Goal: Find specific page/section: Find specific page/section

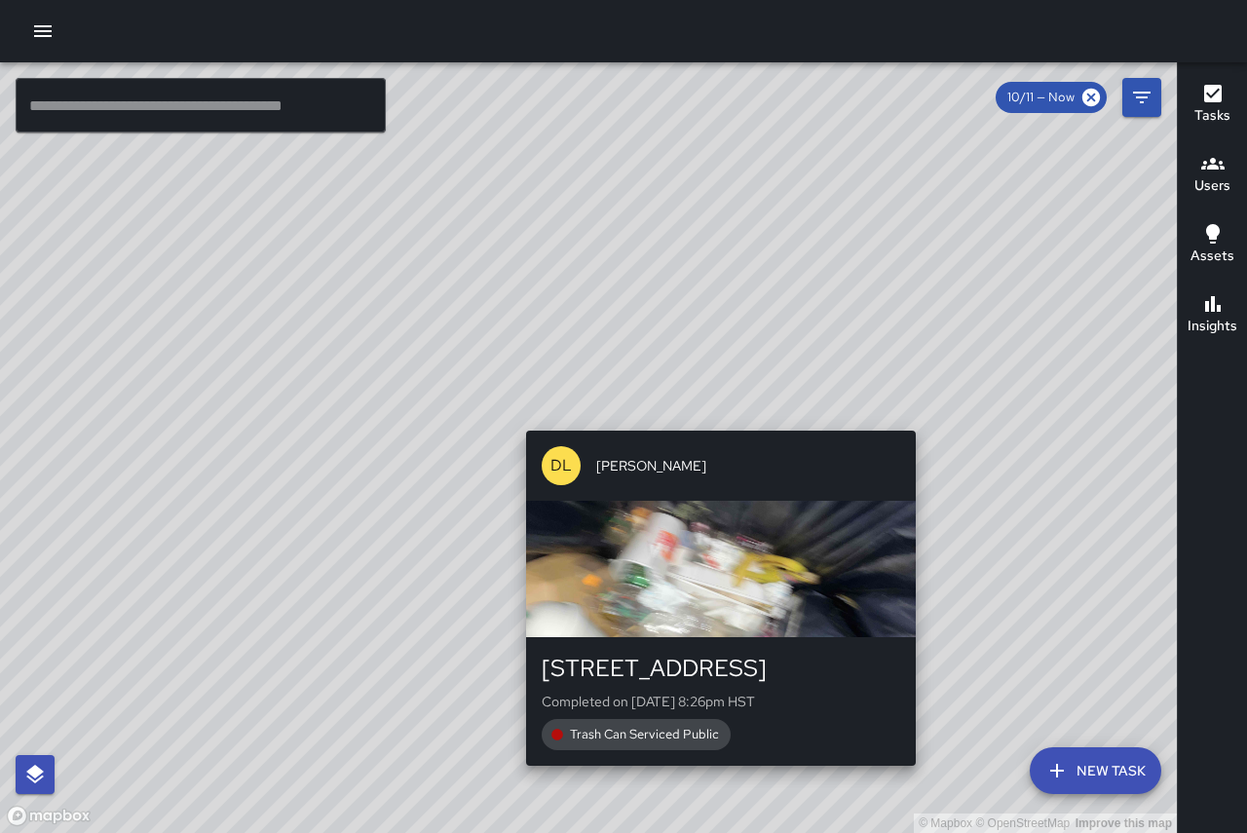
drag, startPoint x: 718, startPoint y: 599, endPoint x: 716, endPoint y: 183, distance: 415.9
click at [716, 183] on div "© Mapbox © OpenStreetMap Improve this map [PERSON_NAME] [STREET_ADDRESS] Comple…" at bounding box center [588, 447] width 1177 height 771
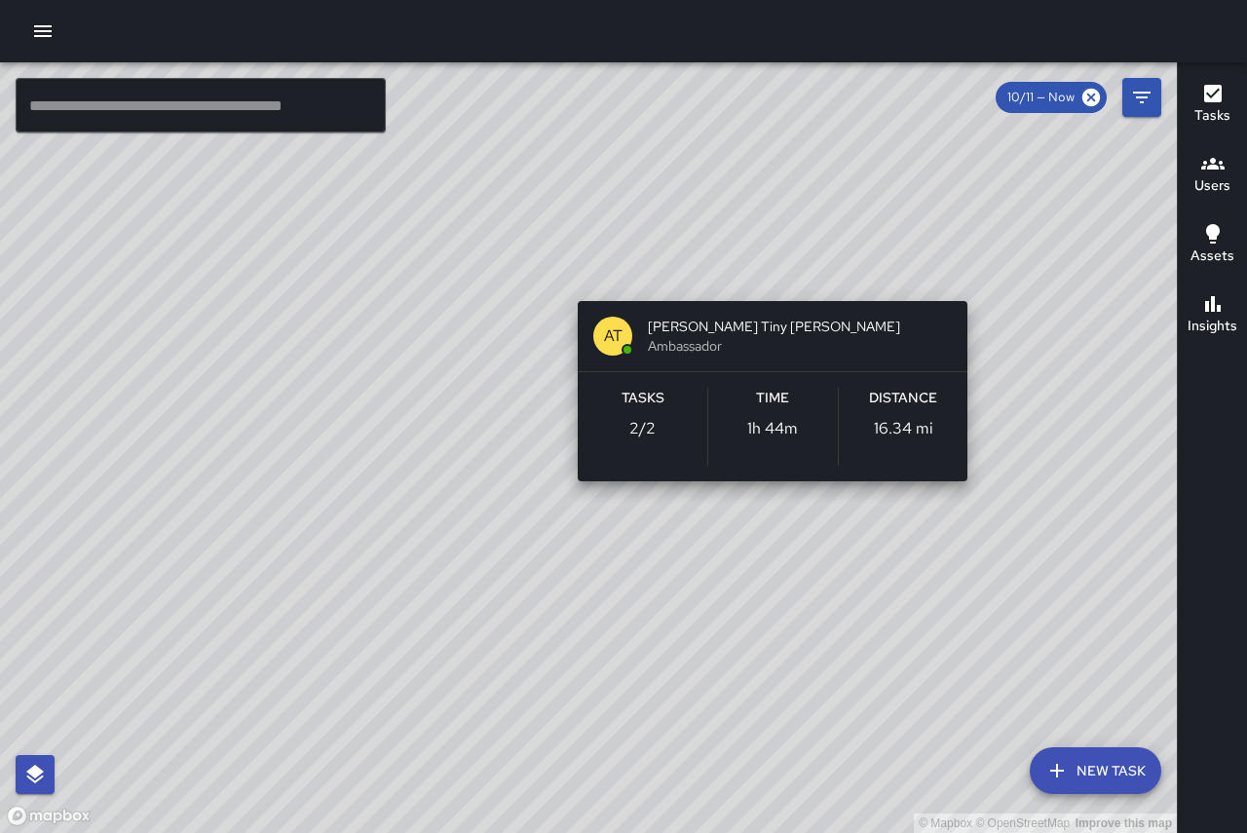
click at [775, 283] on div "© Mapbox © OpenStreetMap Improve this map AT [PERSON_NAME] [PERSON_NAME] Ambass…" at bounding box center [588, 447] width 1177 height 771
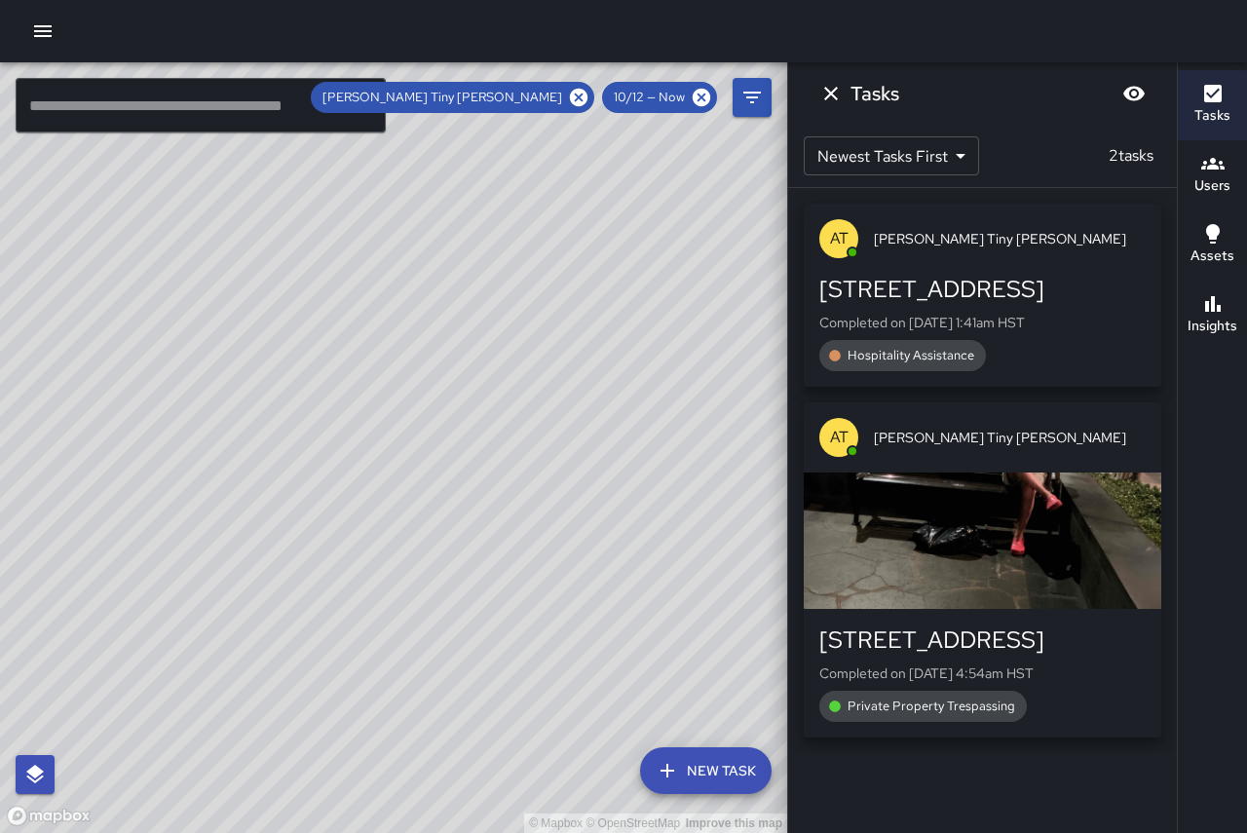
drag, startPoint x: 662, startPoint y: 461, endPoint x: 302, endPoint y: 247, distance: 418.8
click at [302, 247] on div "© Mapbox © OpenStreetMap Improve this map" at bounding box center [393, 447] width 787 height 771
click at [840, 97] on icon "Dismiss" at bounding box center [830, 93] width 23 height 23
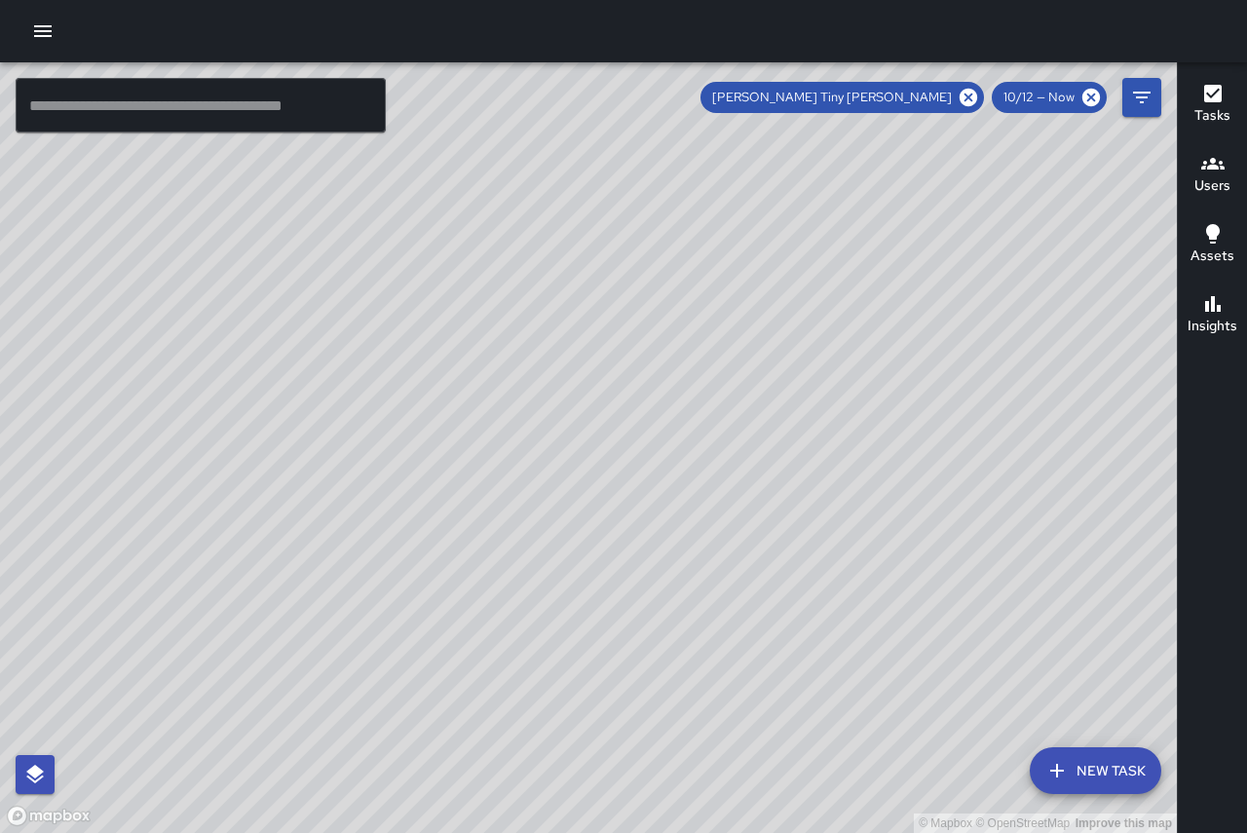
drag, startPoint x: 863, startPoint y: 425, endPoint x: 624, endPoint y: -1, distance: 488.0
click at [624, 0] on html "© Mapbox © OpenStreetMap Improve this map ​ New Task Antonio Tiny [PERSON_NAME]…" at bounding box center [623, 416] width 1247 height 833
drag, startPoint x: 687, startPoint y: 298, endPoint x: 123, endPoint y: 99, distance: 598.0
click at [123, 99] on div "© Mapbox © OpenStreetMap Improve this map ​ New Task [PERSON_NAME] Tiny [PERSON…" at bounding box center [588, 447] width 1177 height 771
drag, startPoint x: 837, startPoint y: 557, endPoint x: 643, endPoint y: 312, distance: 312.8
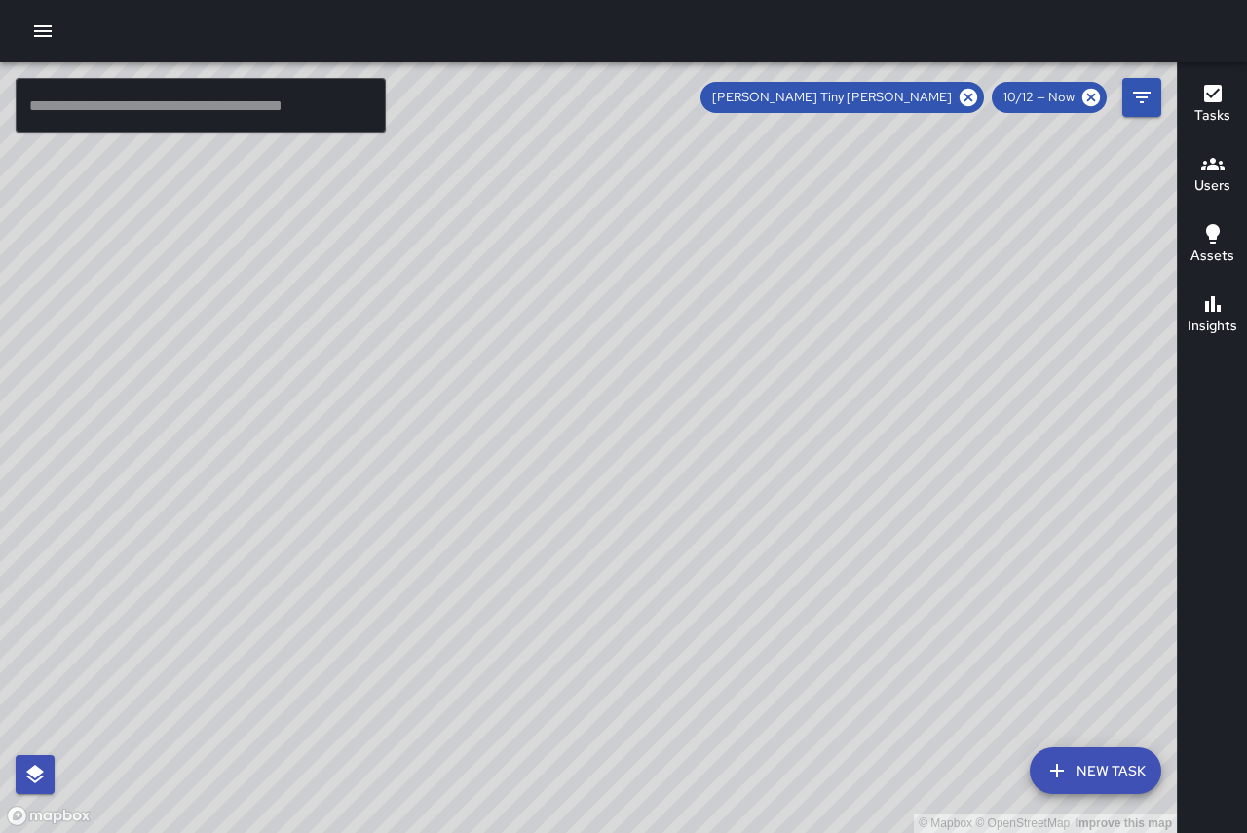
click at [538, 159] on div "© Mapbox © OpenStreetMap Improve this map" at bounding box center [588, 447] width 1177 height 771
drag, startPoint x: 781, startPoint y: 491, endPoint x: 746, endPoint y: 529, distance: 51.7
click at [746, 529] on div "© Mapbox © OpenStreetMap Improve this map" at bounding box center [588, 447] width 1177 height 771
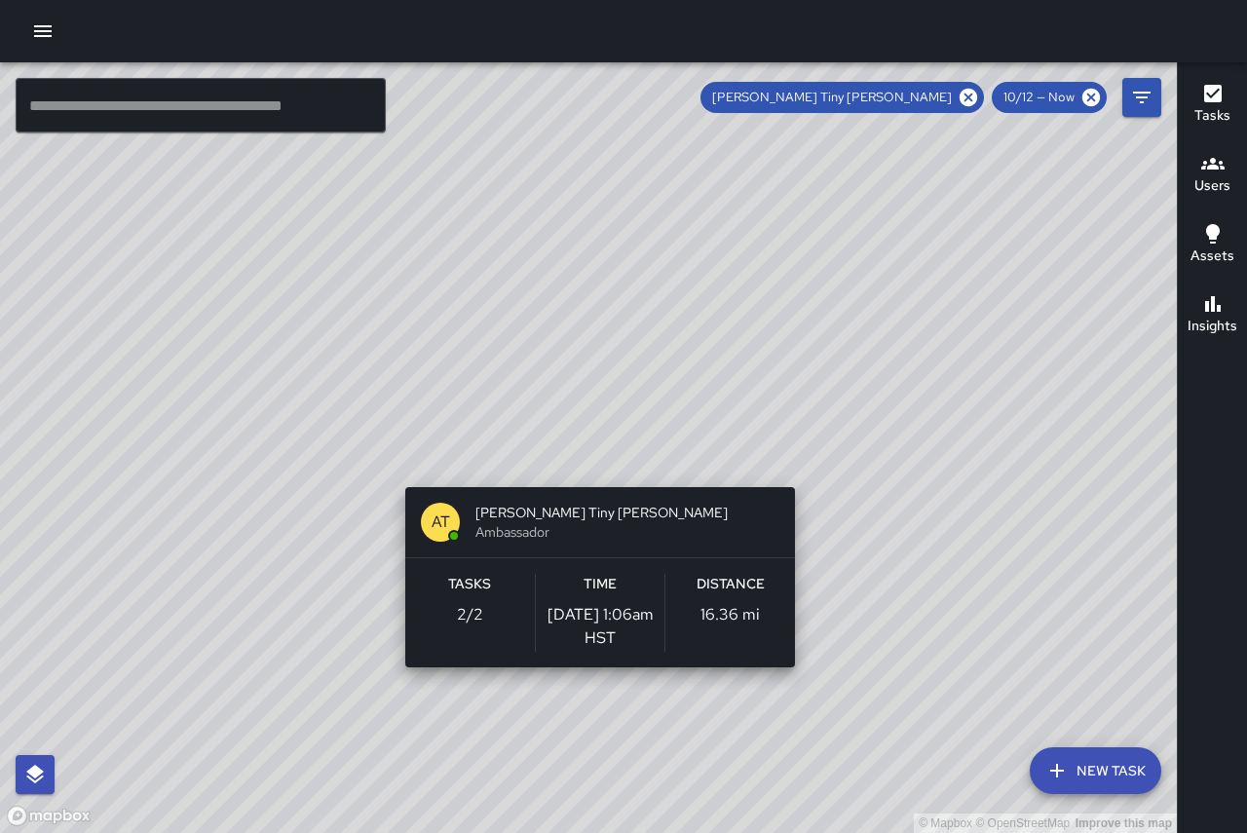
drag, startPoint x: 570, startPoint y: 343, endPoint x: 1106, endPoint y: 546, distance: 573.1
click at [1085, 553] on div "© Mapbox © OpenStreetMap Improve this map AT [PERSON_NAME] [PERSON_NAME] Ambass…" at bounding box center [588, 447] width 1177 height 771
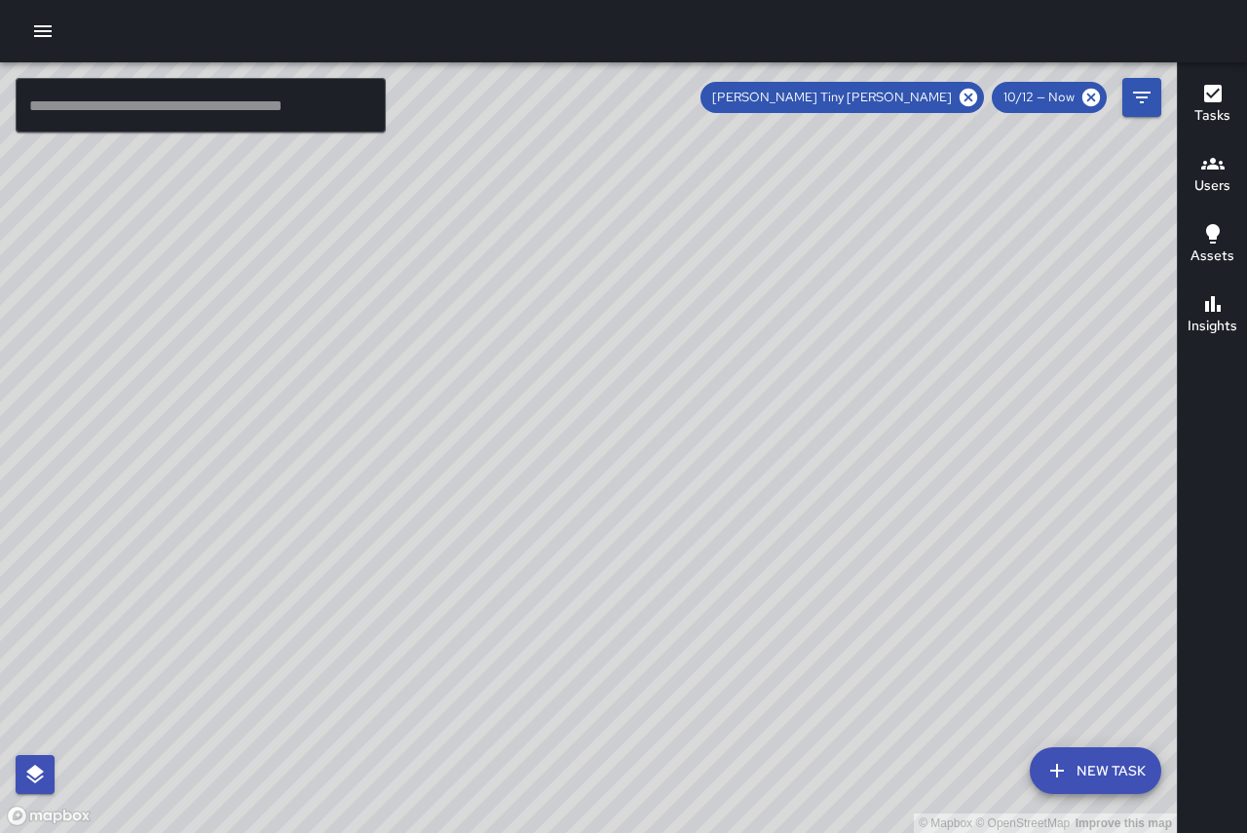
drag, startPoint x: 592, startPoint y: 222, endPoint x: 818, endPoint y: 522, distance: 375.6
click at [821, 522] on div "© Mapbox © OpenStreetMap Improve this map" at bounding box center [588, 447] width 1177 height 771
drag, startPoint x: 611, startPoint y: 297, endPoint x: 837, endPoint y: 613, distance: 388.2
click at [837, 613] on div "© Mapbox © OpenStreetMap Improve this map" at bounding box center [588, 447] width 1177 height 771
drag, startPoint x: 545, startPoint y: 272, endPoint x: 740, endPoint y: 534, distance: 327.1
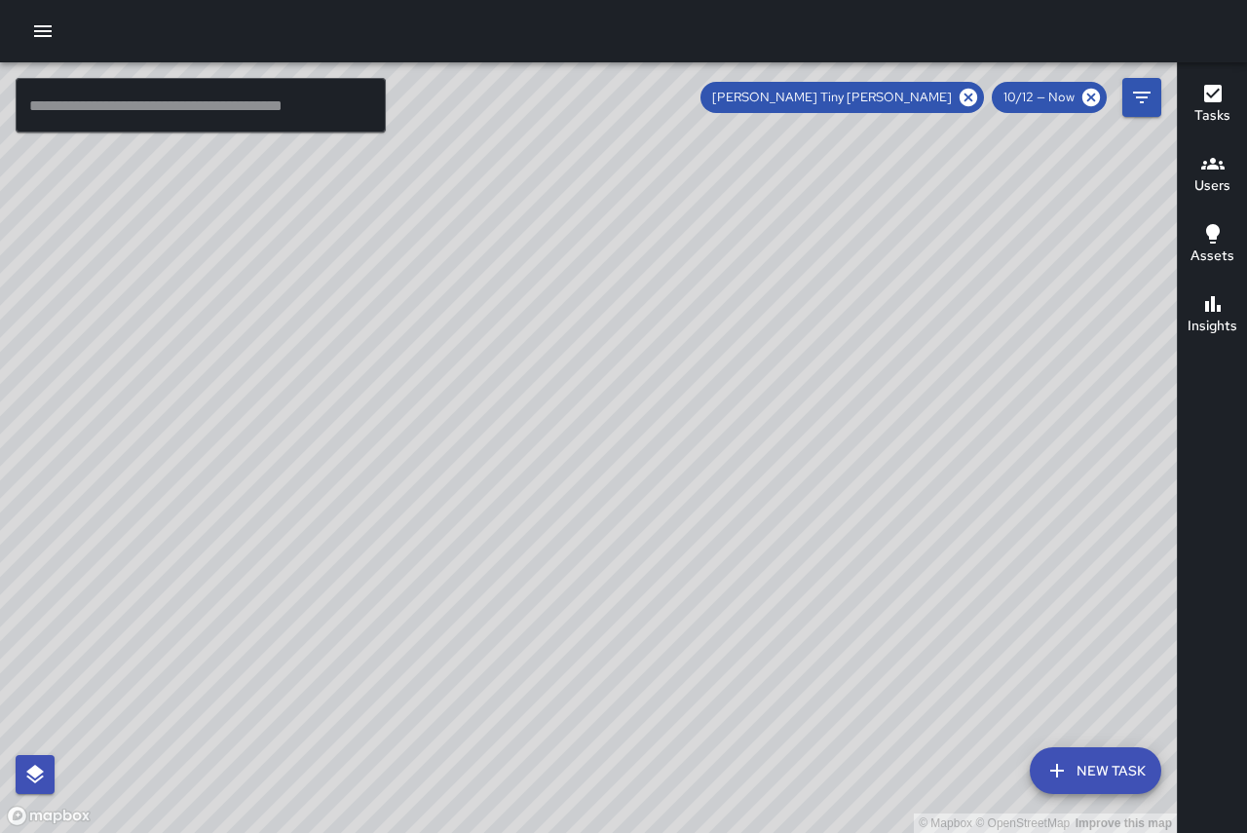
click at [758, 547] on div "© Mapbox © OpenStreetMap Improve this map" at bounding box center [588, 447] width 1177 height 771
drag, startPoint x: 688, startPoint y: 599, endPoint x: 214, endPoint y: -51, distance: 803.9
click at [214, 0] on html "© Mapbox © OpenStreetMap Improve this map ​ New Task Antonio Tiny [PERSON_NAME]…" at bounding box center [623, 416] width 1247 height 833
drag, startPoint x: 500, startPoint y: 395, endPoint x: 344, endPoint y: 88, distance: 344.2
click at [317, 27] on div "© Mapbox © OpenStreetMap Improve this map ​ New Task Antonio Tiny [PERSON_NAME]…" at bounding box center [623, 416] width 1247 height 833
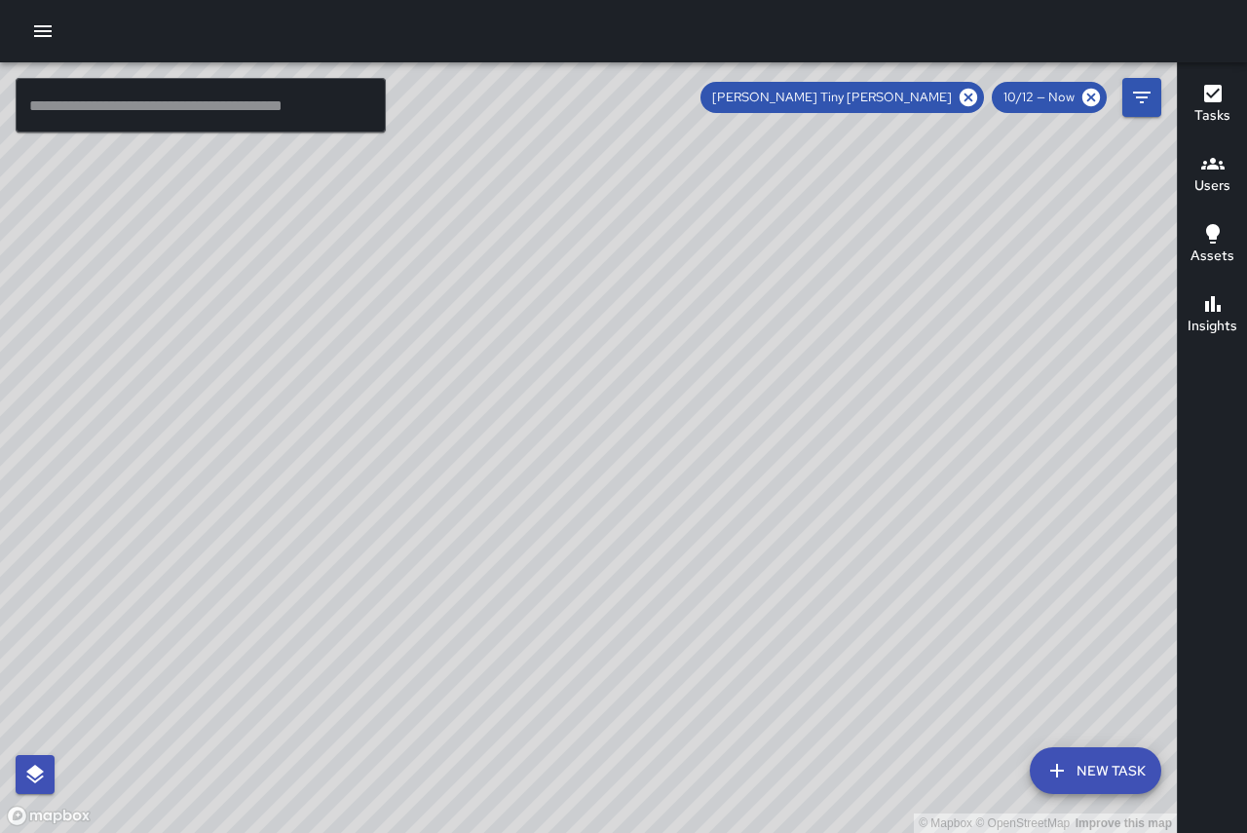
drag, startPoint x: 441, startPoint y: 213, endPoint x: 971, endPoint y: 611, distance: 662.4
click at [992, 663] on div "© Mapbox © OpenStreetMap Improve this map" at bounding box center [588, 447] width 1177 height 771
drag, startPoint x: 619, startPoint y: 250, endPoint x: 764, endPoint y: 428, distance: 229.1
click at [764, 428] on div "© Mapbox © OpenStreetMap Improve this map" at bounding box center [588, 447] width 1177 height 771
drag, startPoint x: 783, startPoint y: 475, endPoint x: 605, endPoint y: 333, distance: 228.0
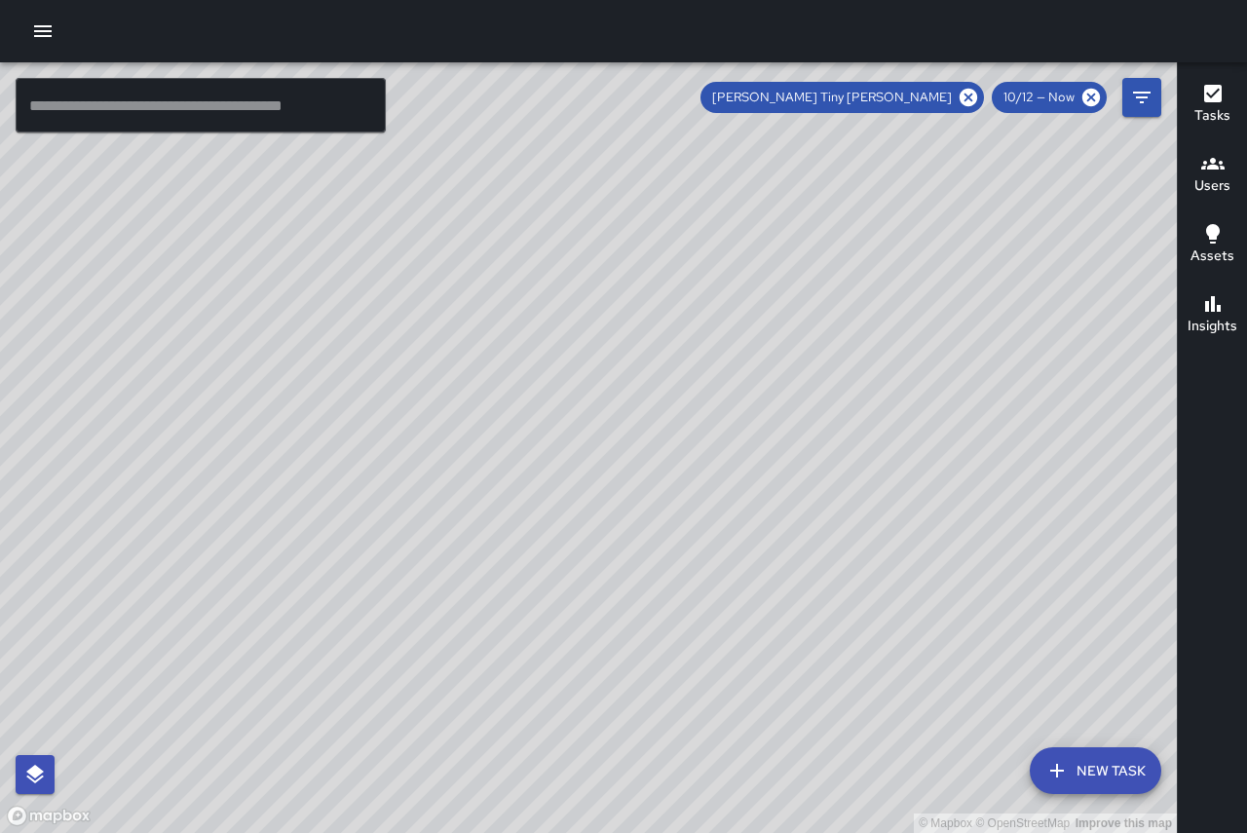
click at [605, 333] on div "© Mapbox © OpenStreetMap Improve this map" at bounding box center [588, 447] width 1177 height 771
drag, startPoint x: 736, startPoint y: 462, endPoint x: 432, endPoint y: 162, distance: 427.8
click at [432, 162] on div "© Mapbox © OpenStreetMap Improve this map" at bounding box center [588, 447] width 1177 height 771
drag, startPoint x: 660, startPoint y: 407, endPoint x: 515, endPoint y: 180, distance: 269.4
click at [515, 180] on div "© Mapbox © OpenStreetMap Improve this map" at bounding box center [588, 447] width 1177 height 771
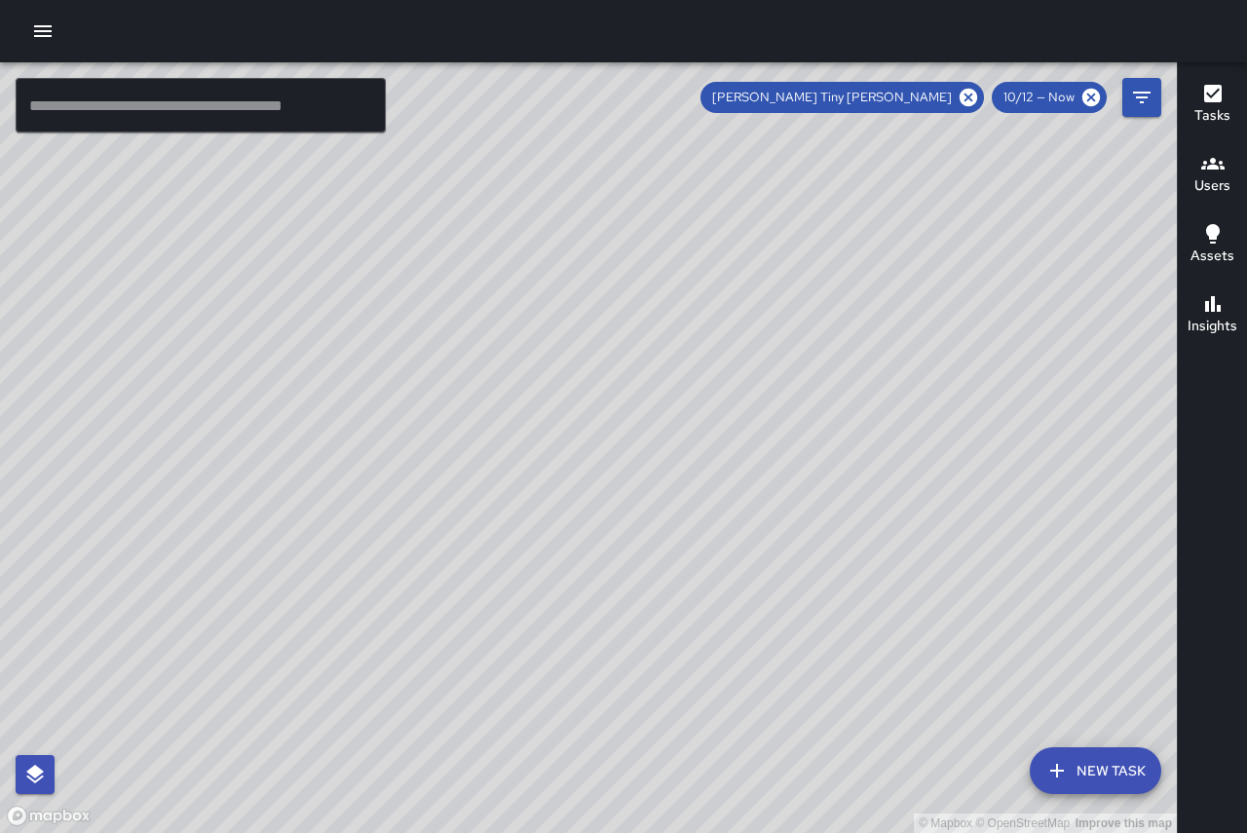
drag, startPoint x: 618, startPoint y: 313, endPoint x: 710, endPoint y: 468, distance: 180.4
click at [710, 468] on div "© Mapbox © OpenStreetMap Improve this map" at bounding box center [588, 447] width 1177 height 771
drag, startPoint x: 592, startPoint y: 258, endPoint x: 751, endPoint y: 464, distance: 259.7
click at [761, 464] on div "© Mapbox © OpenStreetMap Improve this map" at bounding box center [588, 447] width 1177 height 771
drag, startPoint x: 551, startPoint y: 212, endPoint x: 756, endPoint y: 528, distance: 376.1
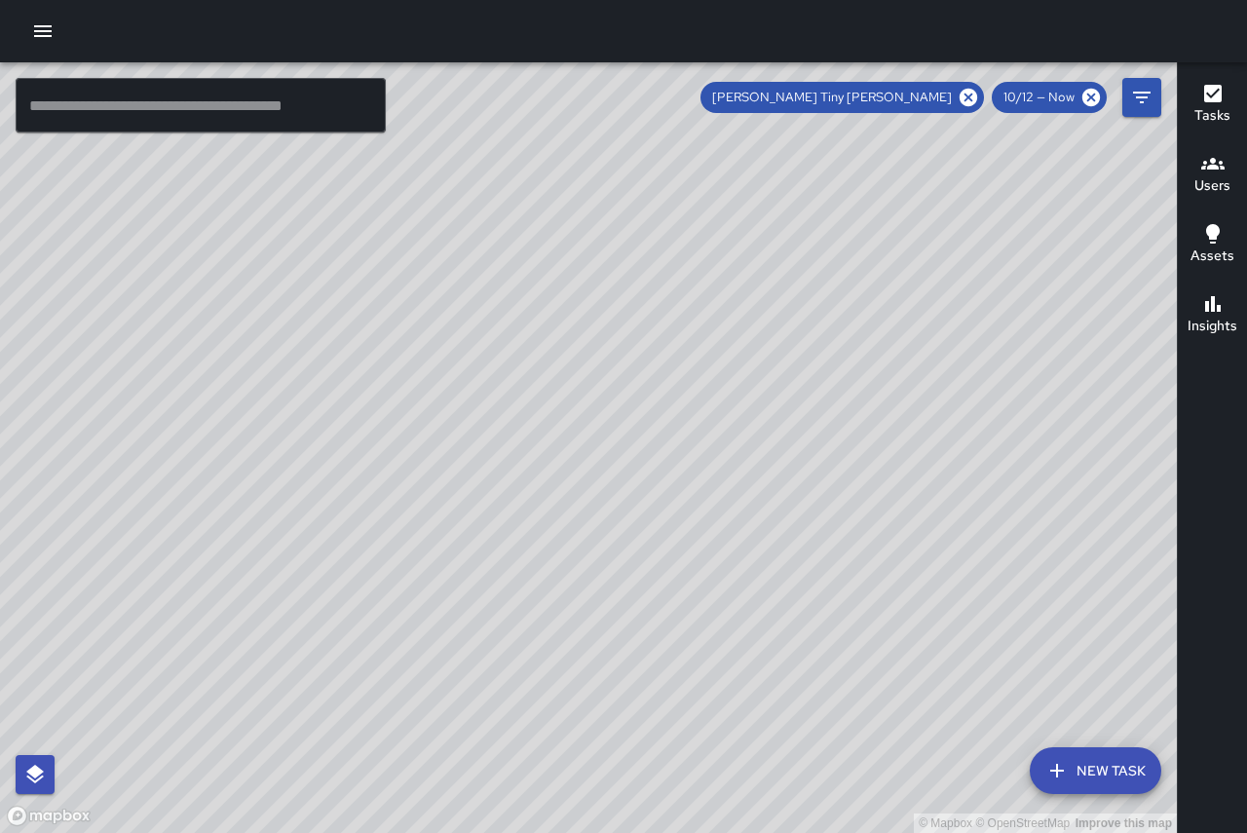
click at [757, 535] on div "© Mapbox © OpenStreetMap Improve this map" at bounding box center [588, 447] width 1177 height 771
drag, startPoint x: 710, startPoint y: 443, endPoint x: 782, endPoint y: 570, distance: 145.7
click at [815, 634] on div "© Mapbox © OpenStreetMap Improve this map" at bounding box center [588, 447] width 1177 height 771
drag, startPoint x: 630, startPoint y: 389, endPoint x: 804, endPoint y: 683, distance: 341.5
click at [804, 683] on div "© Mapbox © OpenStreetMap Improve this map" at bounding box center [588, 447] width 1177 height 771
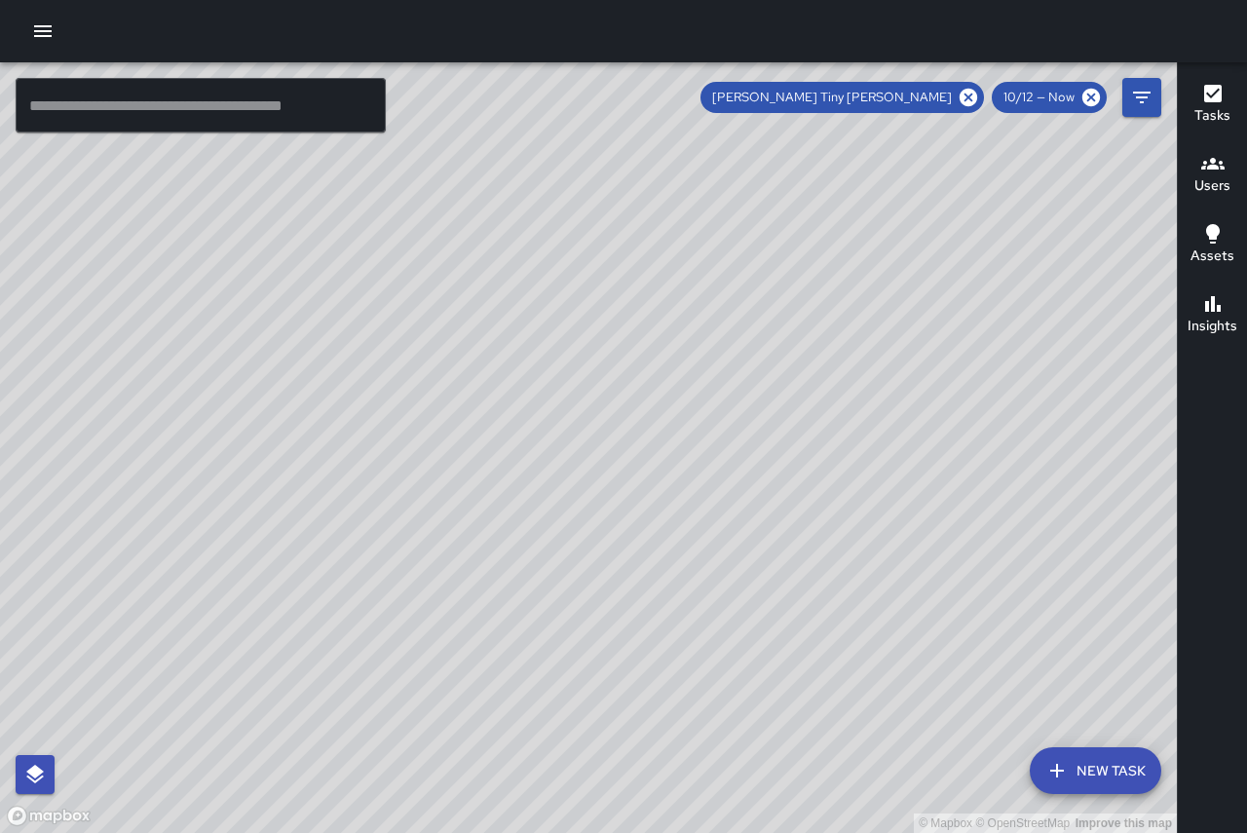
drag, startPoint x: 711, startPoint y: 559, endPoint x: 284, endPoint y: 7, distance: 697.9
click at [272, 0] on html "© Mapbox © OpenStreetMap Improve this map ​ New Task Antonio Tiny [PERSON_NAME]…" at bounding box center [623, 416] width 1247 height 833
drag, startPoint x: 568, startPoint y: 393, endPoint x: 109, endPoint y: -70, distance: 651.6
click at [109, 0] on html "© Mapbox © OpenStreetMap Improve this map ​ New Task Antonio Tiny [PERSON_NAME]…" at bounding box center [623, 416] width 1247 height 833
drag, startPoint x: 617, startPoint y: 446, endPoint x: 328, endPoint y: 309, distance: 319.4
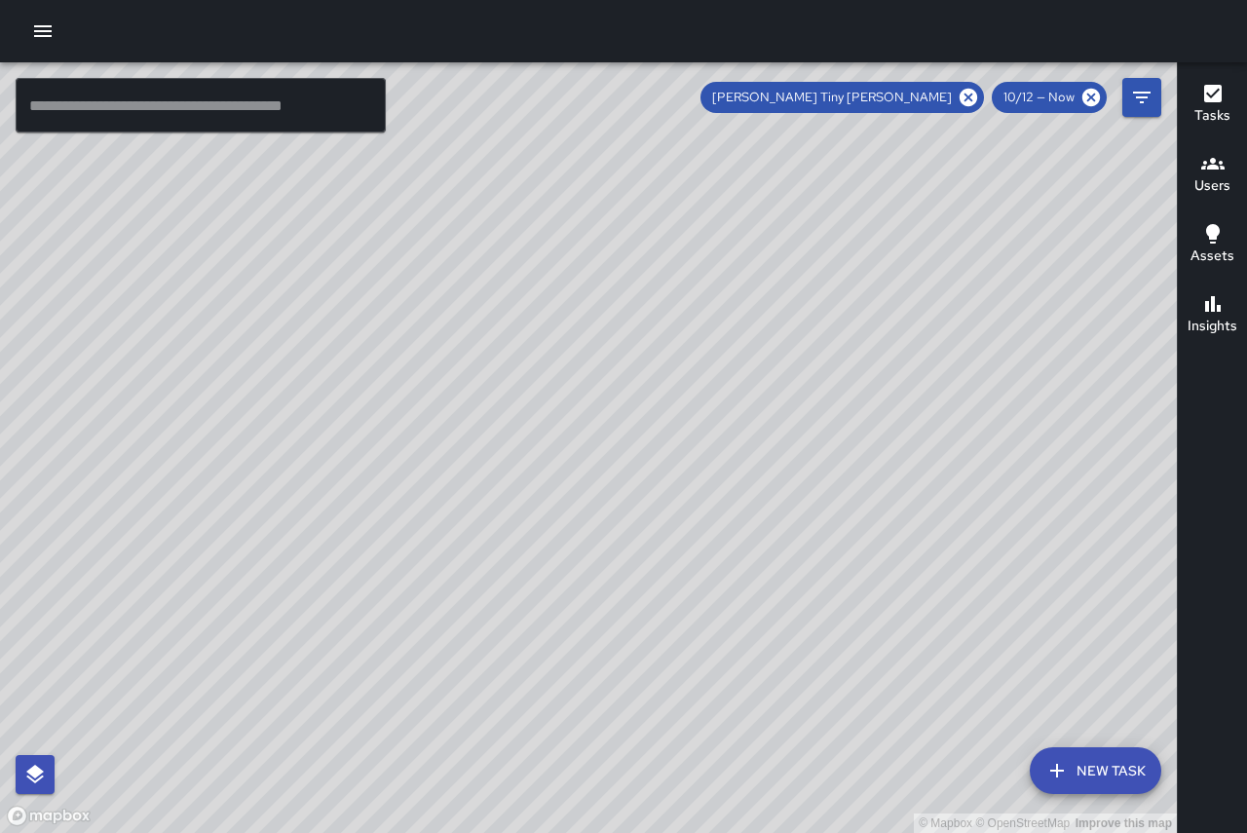
click at [325, 307] on div "© Mapbox © OpenStreetMap Improve this map" at bounding box center [588, 447] width 1177 height 771
drag, startPoint x: 644, startPoint y: 526, endPoint x: 508, endPoint y: 373, distance: 204.9
drag, startPoint x: 444, startPoint y: 452, endPoint x: 515, endPoint y: 305, distance: 163.4
click at [519, 321] on div "© Mapbox © OpenStreetMap Improve this map" at bounding box center [588, 447] width 1177 height 771
drag, startPoint x: 533, startPoint y: 585, endPoint x: 522, endPoint y: 390, distance: 196.1
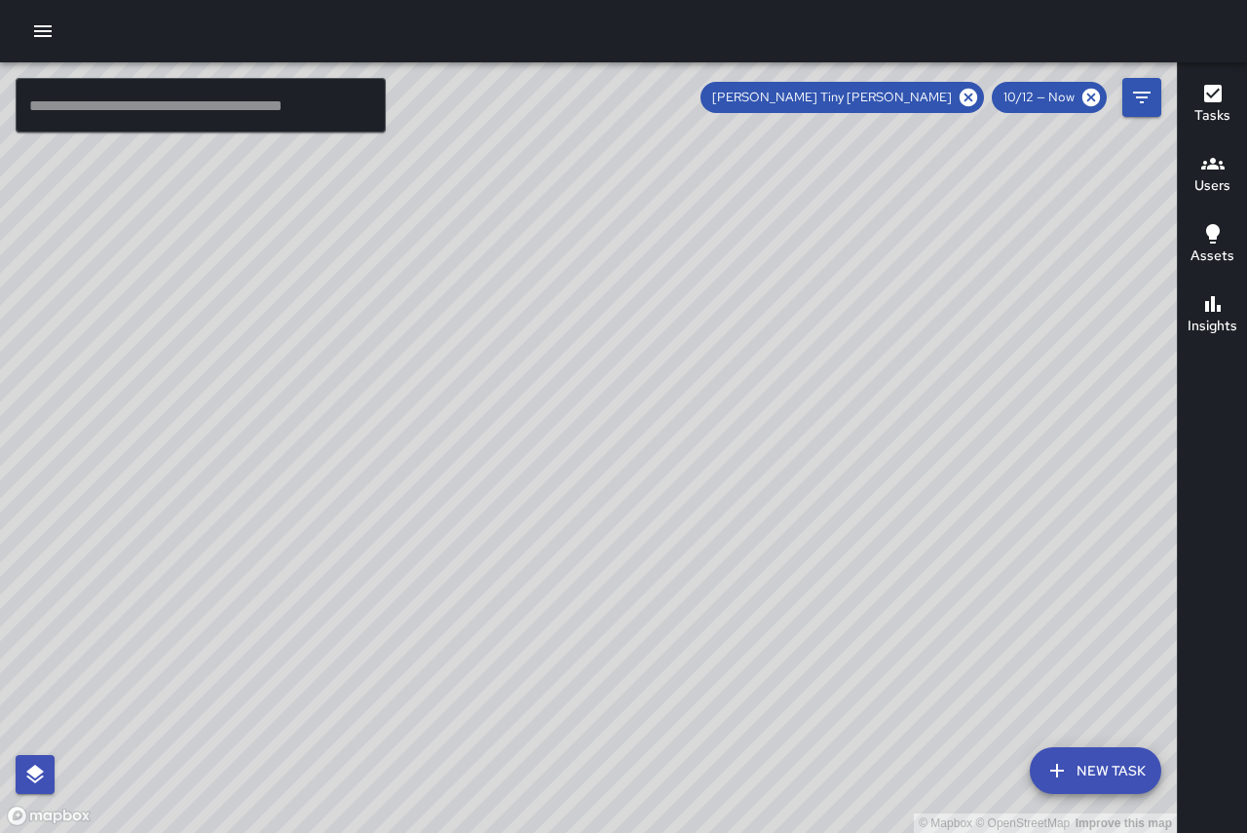
click at [522, 389] on div "© Mapbox © OpenStreetMap Improve this map" at bounding box center [588, 447] width 1177 height 771
drag, startPoint x: 613, startPoint y: 501, endPoint x: 561, endPoint y: 366, distance: 144.0
click at [560, 366] on div "© Mapbox © OpenStreetMap Improve this map" at bounding box center [588, 447] width 1177 height 771
drag, startPoint x: 608, startPoint y: 515, endPoint x: 503, endPoint y: 376, distance: 174.6
click at [502, 373] on div "© Mapbox © OpenStreetMap Improve this map" at bounding box center [588, 447] width 1177 height 771
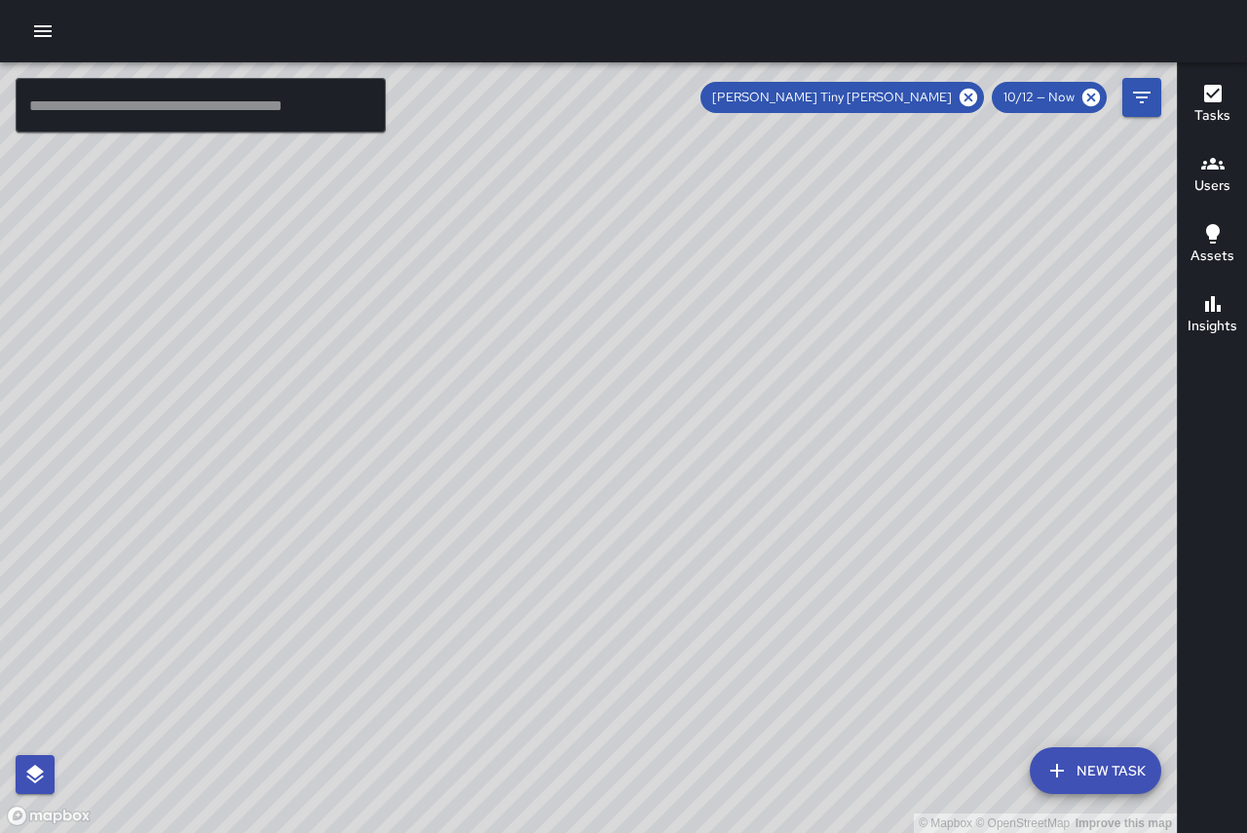
drag
click at [481, 334] on div "© Mapbox © OpenStreetMap Improve this map" at bounding box center [588, 447] width 1177 height 771
click at [531, 352] on div "© Mapbox © OpenStreetMap Improve this map" at bounding box center [588, 447] width 1177 height 771
click at [642, 508] on div "© Mapbox © OpenStreetMap Improve this map" at bounding box center [588, 447] width 1177 height 771
click at [735, 651] on div "© Mapbox © OpenStreetMap Improve this map" at bounding box center [588, 447] width 1177 height 771
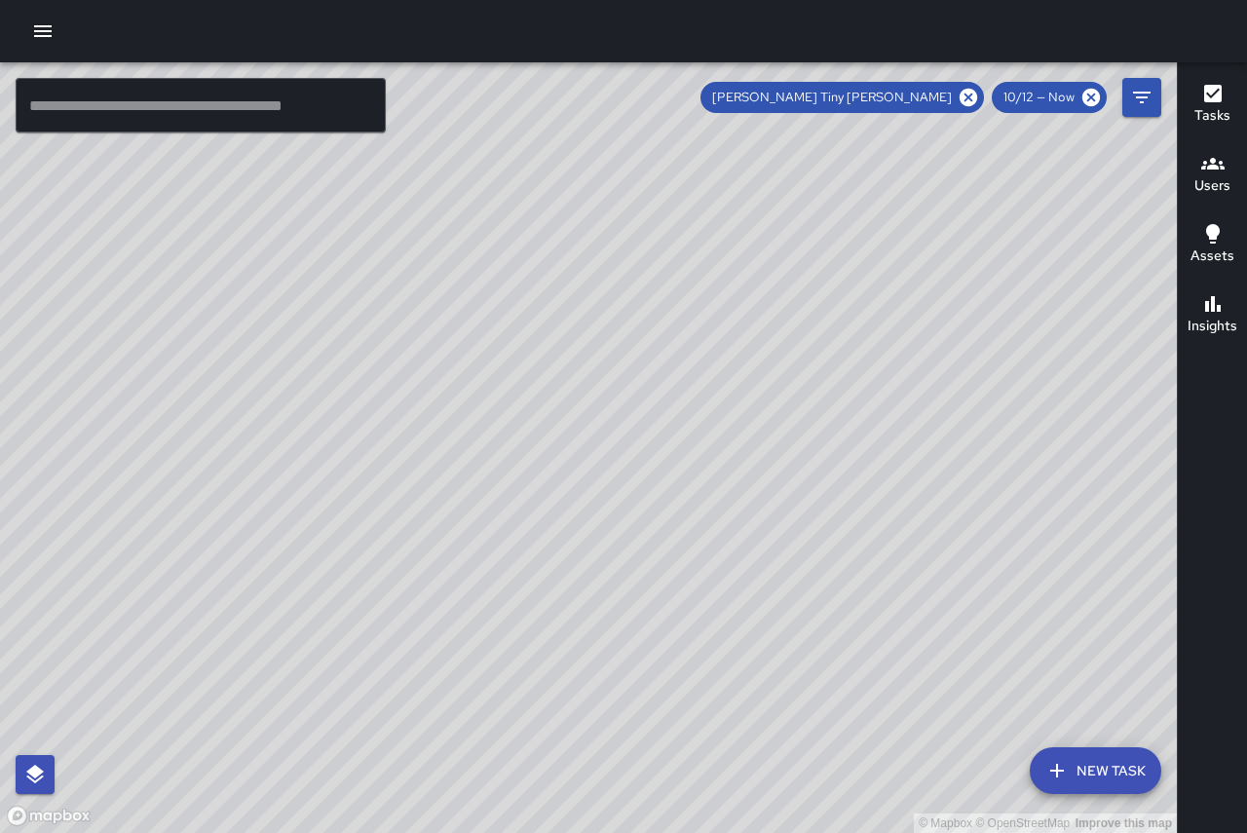
click at [537, 465] on div "© Mapbox © OpenStreetMap Improve this map" at bounding box center [588, 447] width 1177 height 771
click at [926, 100] on span "[PERSON_NAME] Tiny [PERSON_NAME]" at bounding box center [831, 97] width 263 height 19
click at [714, 414] on div "© Mapbox © OpenStreetMap Improve this map AT Antonio Tiny [PERSON_NAME] [STREET…" at bounding box center [588, 447] width 1177 height 771
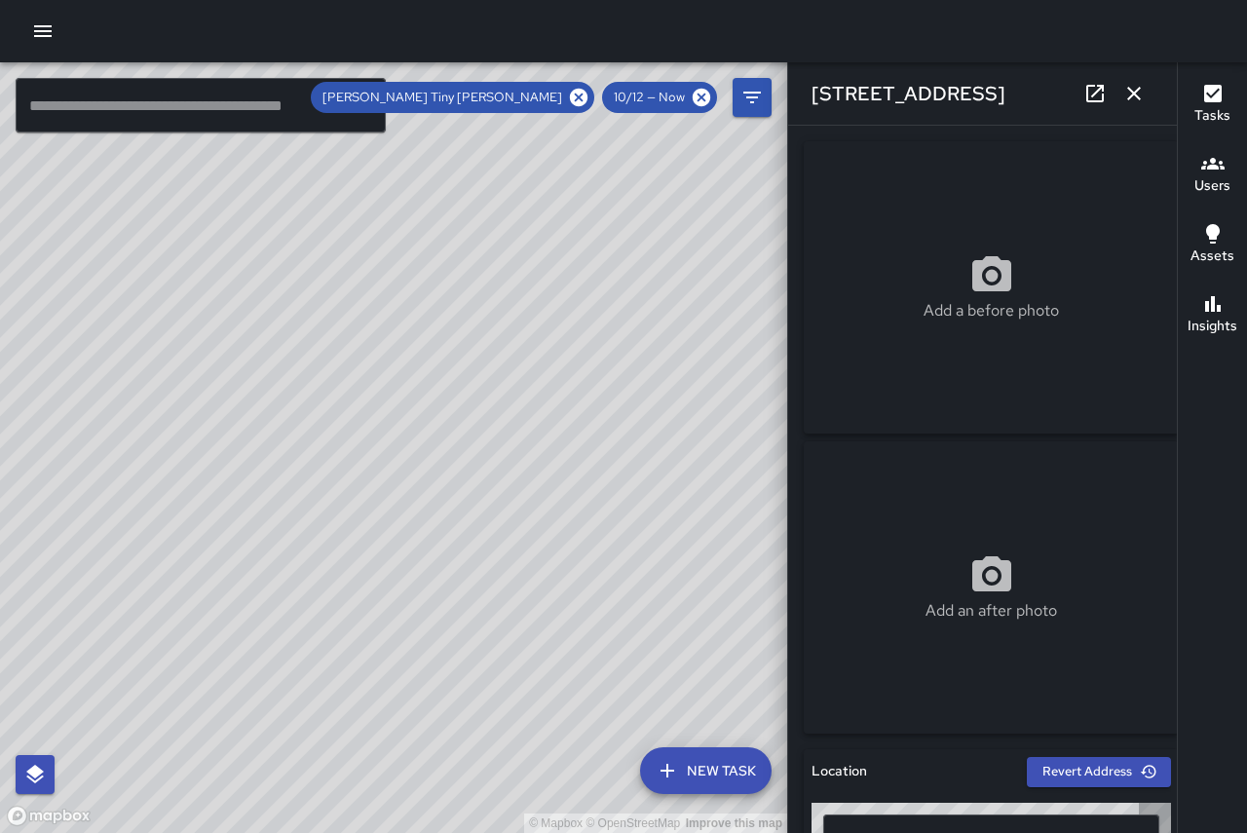
type input "**********"
click at [1140, 96] on icon "button" at bounding box center [1133, 93] width 23 height 23
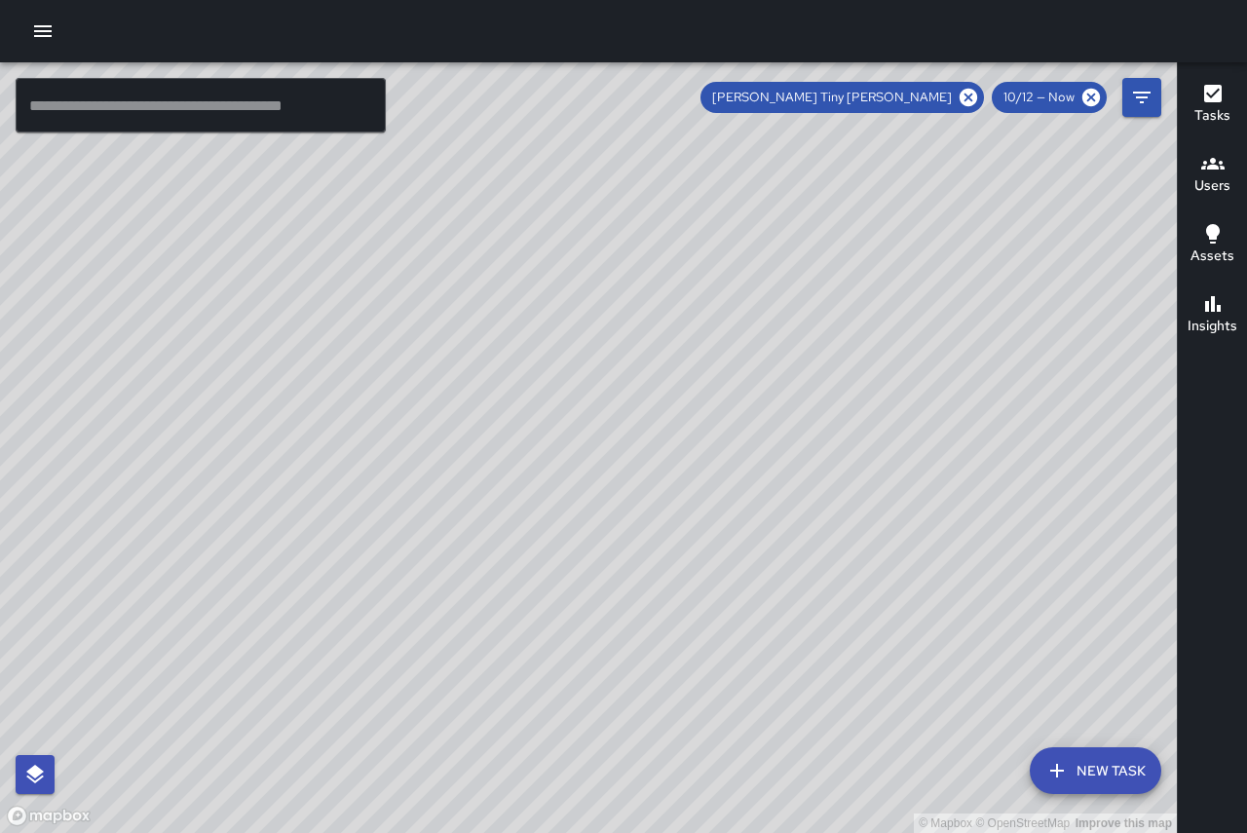
click at [889, 94] on span "[PERSON_NAME] Tiny [PERSON_NAME]" at bounding box center [831, 97] width 263 height 19
click at [966, 94] on icon at bounding box center [968, 97] width 21 height 21
drag, startPoint x: 631, startPoint y: 265, endPoint x: 451, endPoint y: 879, distance: 639.6
click at [451, 832] on html "© Mapbox © OpenStreetMap Improve this map ​ New Task 10/12 — Now Map Layers Tas…" at bounding box center [623, 416] width 1247 height 833
